Goal: Transaction & Acquisition: Purchase product/service

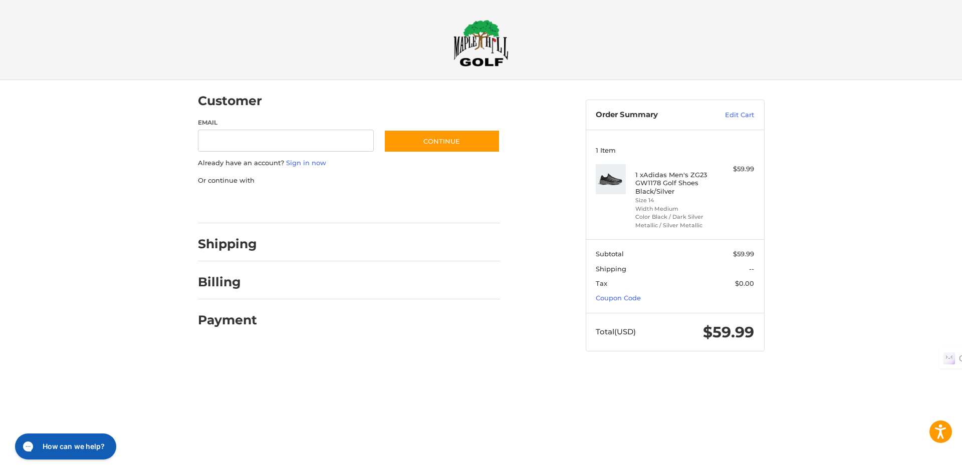
click at [0, 371] on div at bounding box center [0, 371] width 0 height 0
click at [244, 252] on h2 "Shipping" at bounding box center [227, 244] width 59 height 16
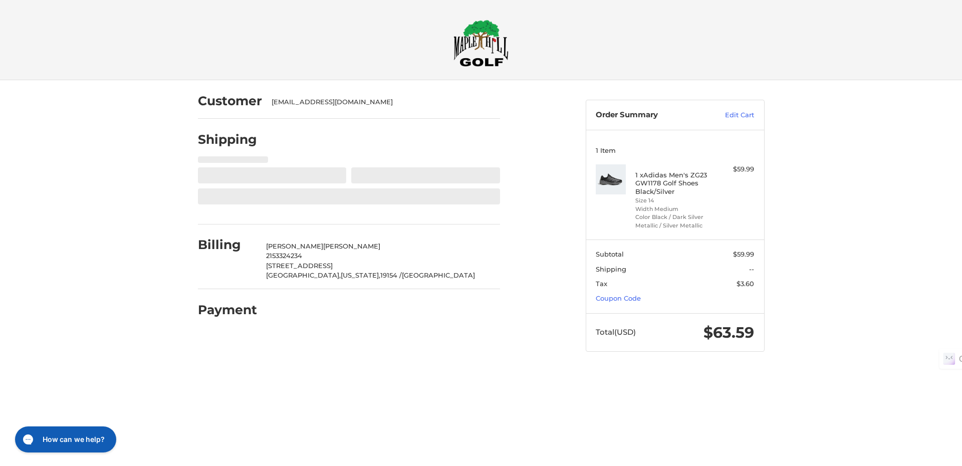
select select "**"
